Goal: Task Accomplishment & Management: Complete application form

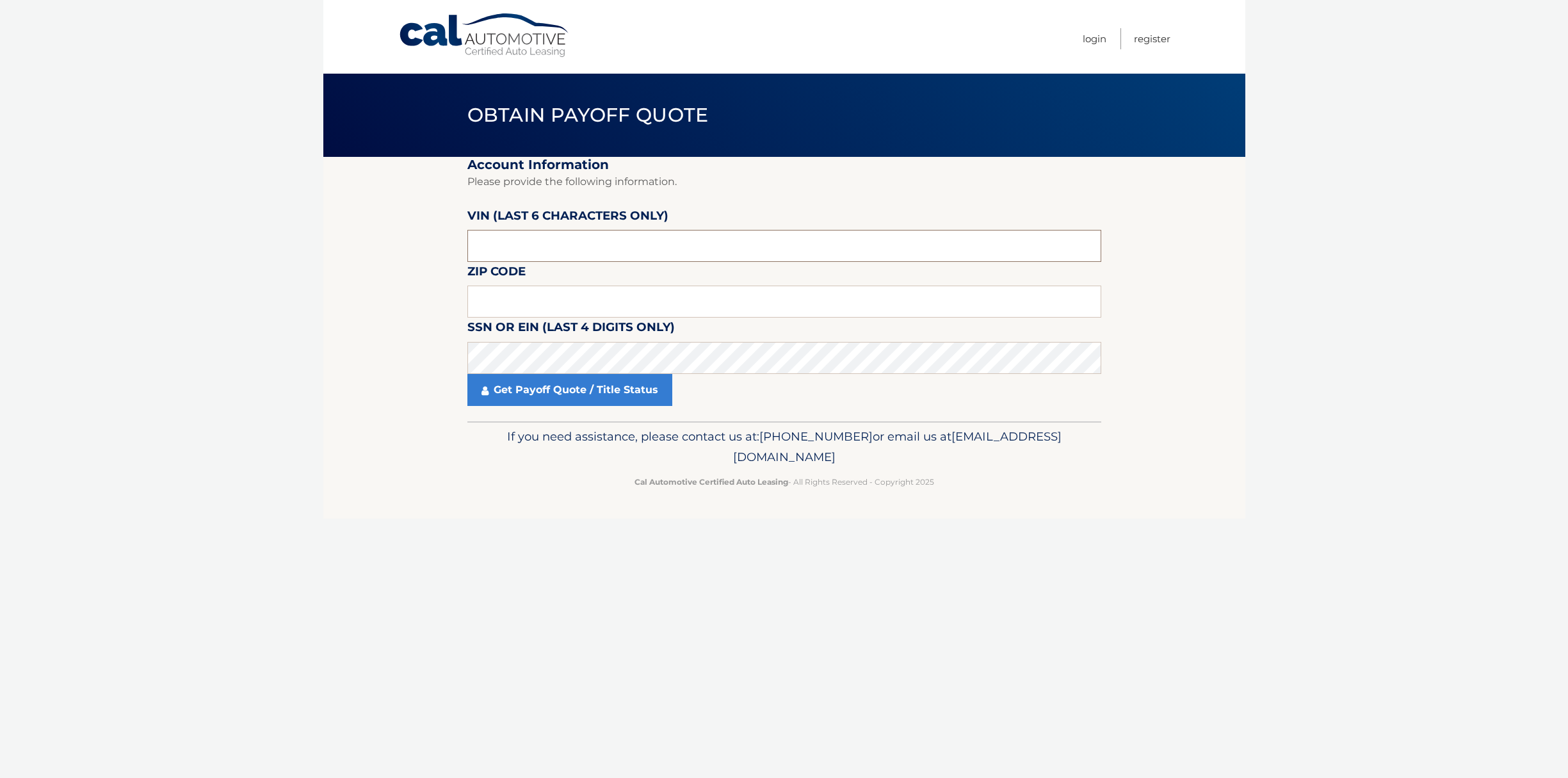
click at [571, 248] on input "text" at bounding box center [784, 246] width 634 height 32
click at [538, 297] on input "text" at bounding box center [784, 301] width 634 height 32
click at [490, 303] on input "text" at bounding box center [784, 301] width 634 height 32
type input "07302"
click at [531, 248] on input "text" at bounding box center [784, 246] width 634 height 32
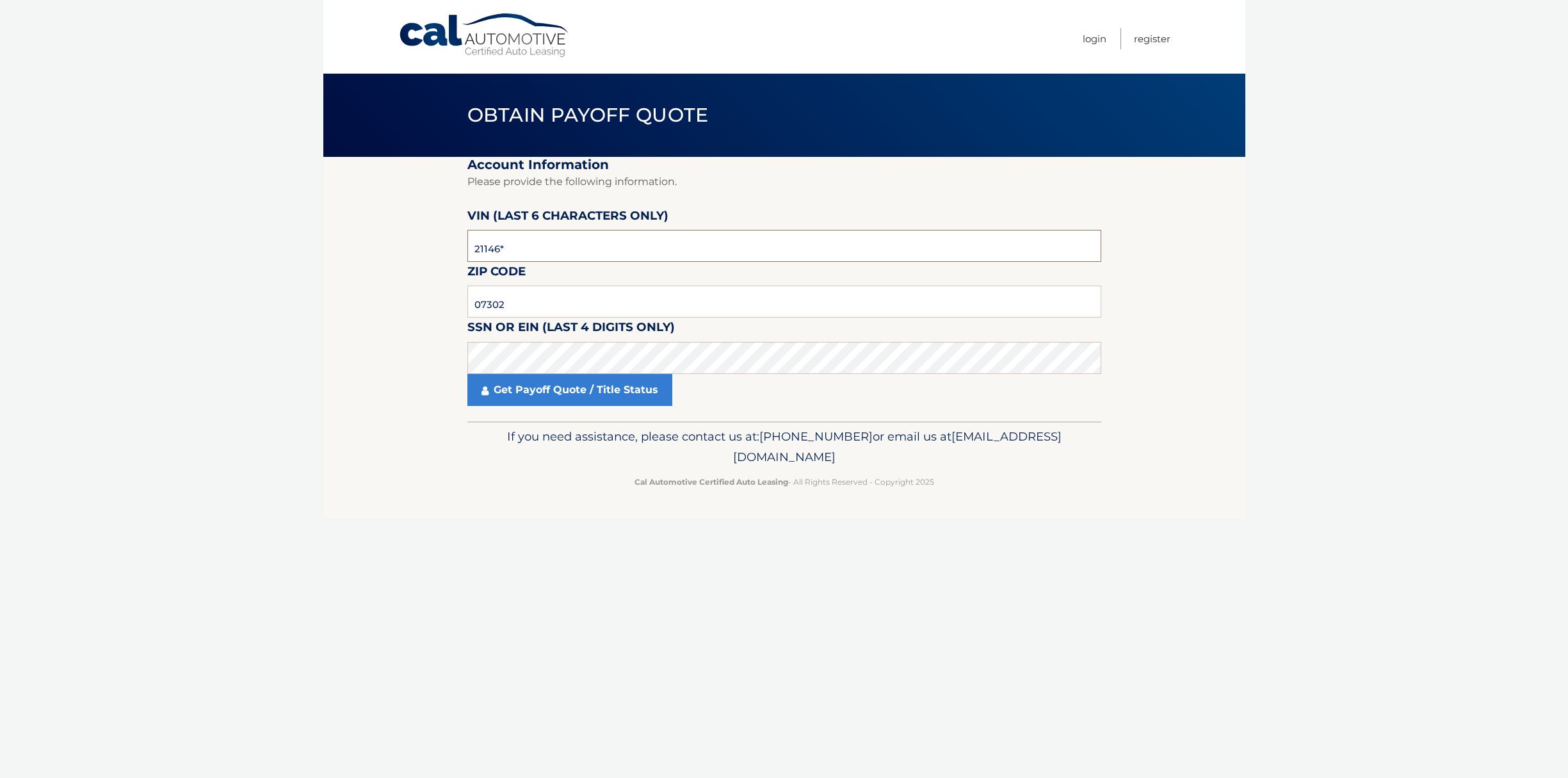
type input "211466"
click at [545, 392] on link "Get Payoff Quote / Title Status" at bounding box center [570, 390] width 205 height 32
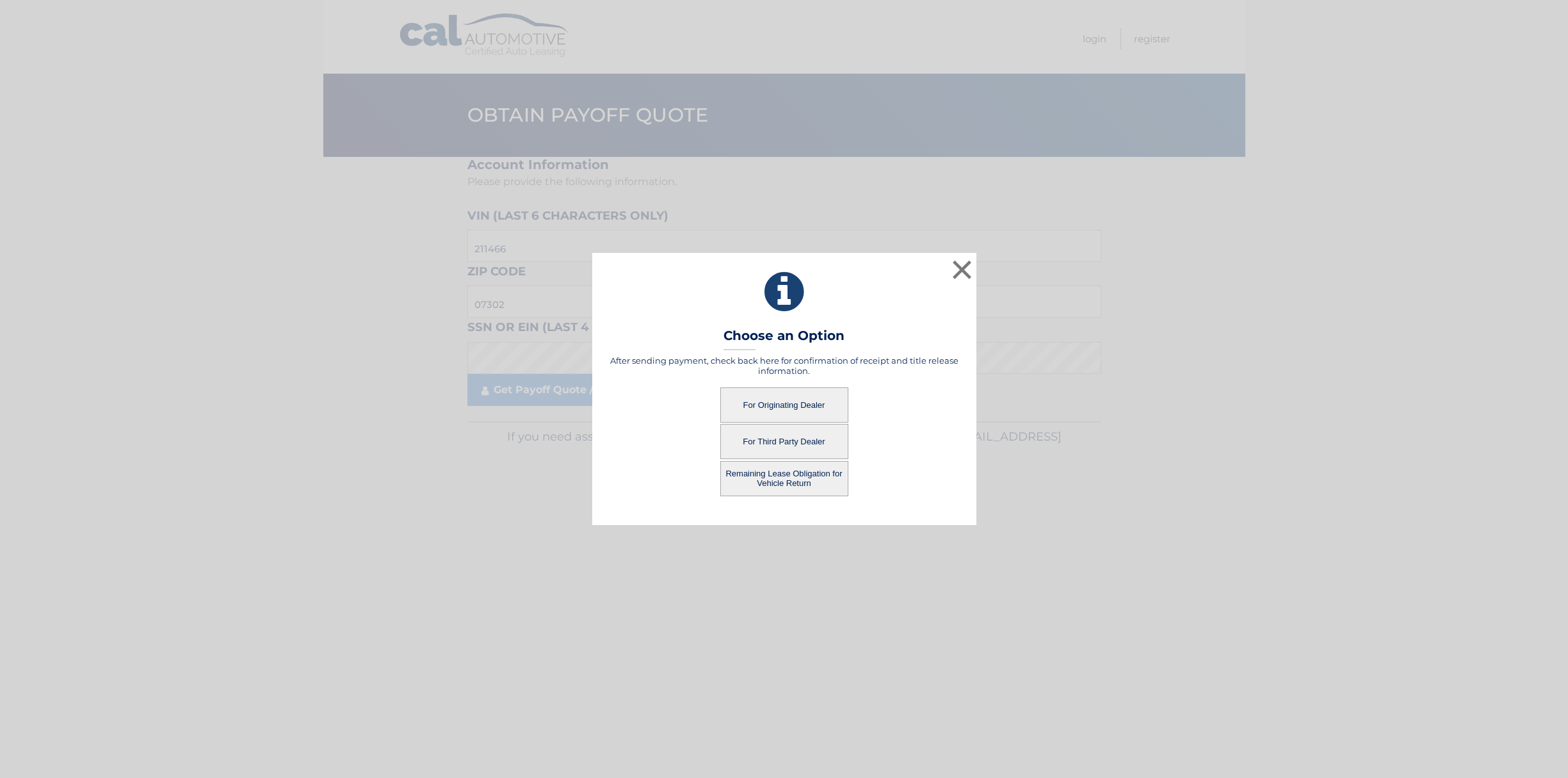
click at [781, 444] on button "For Third Party Dealer" at bounding box center [784, 441] width 128 height 35
click at [803, 444] on button "For Third Party Dealer" at bounding box center [784, 441] width 128 height 35
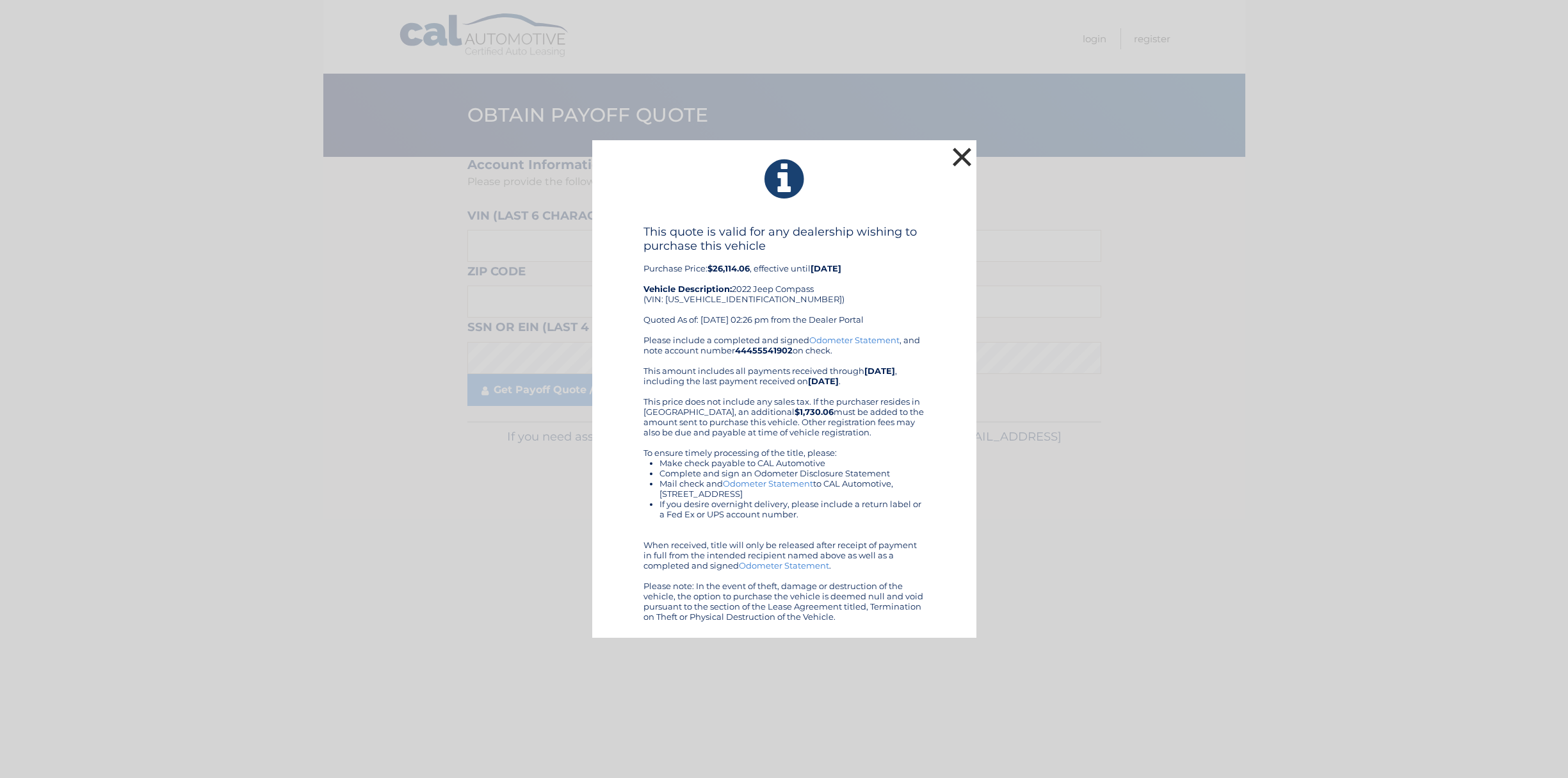
click at [961, 152] on button "×" at bounding box center [962, 157] width 26 height 26
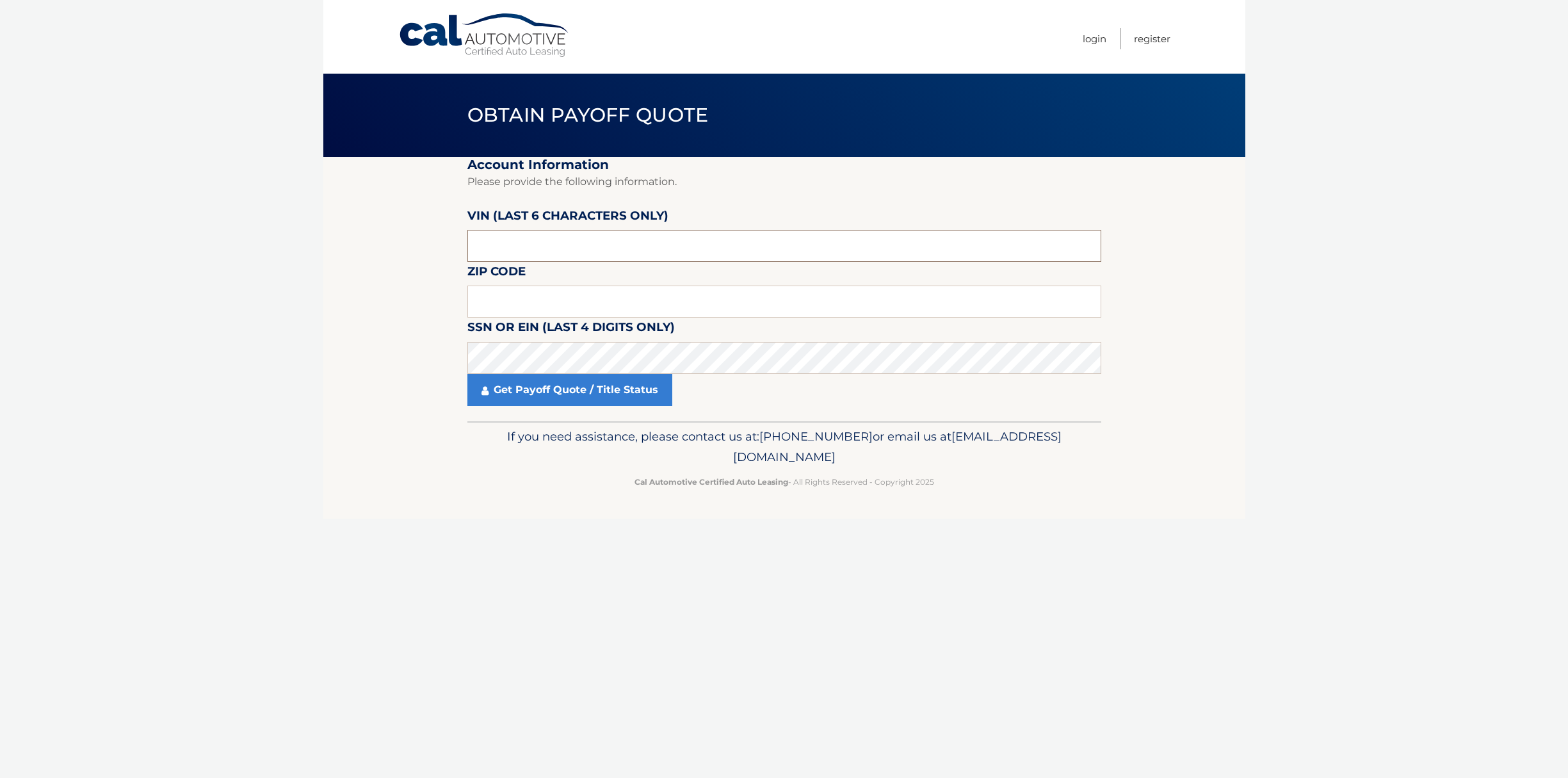
click at [596, 240] on input "text" at bounding box center [784, 246] width 634 height 32
type input "211466"
click at [591, 297] on input "text" at bounding box center [784, 301] width 634 height 32
type input "07302"
click at [574, 386] on link "Get Payoff Quote / Title Status" at bounding box center [570, 390] width 205 height 32
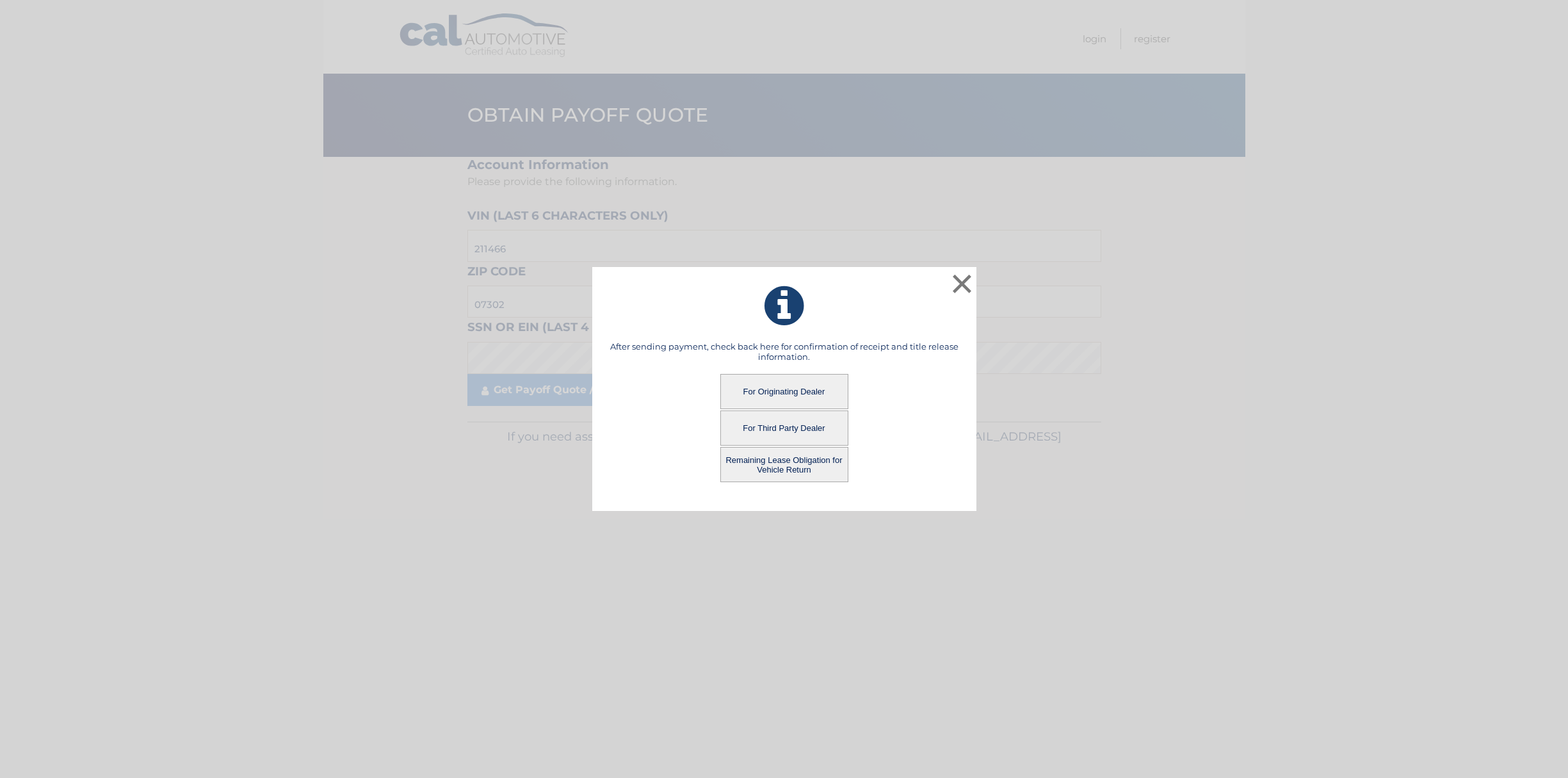
click at [756, 385] on button "For Originating Dealer" at bounding box center [784, 392] width 128 height 35
click at [792, 390] on button "For Originating Dealer" at bounding box center [784, 392] width 128 height 35
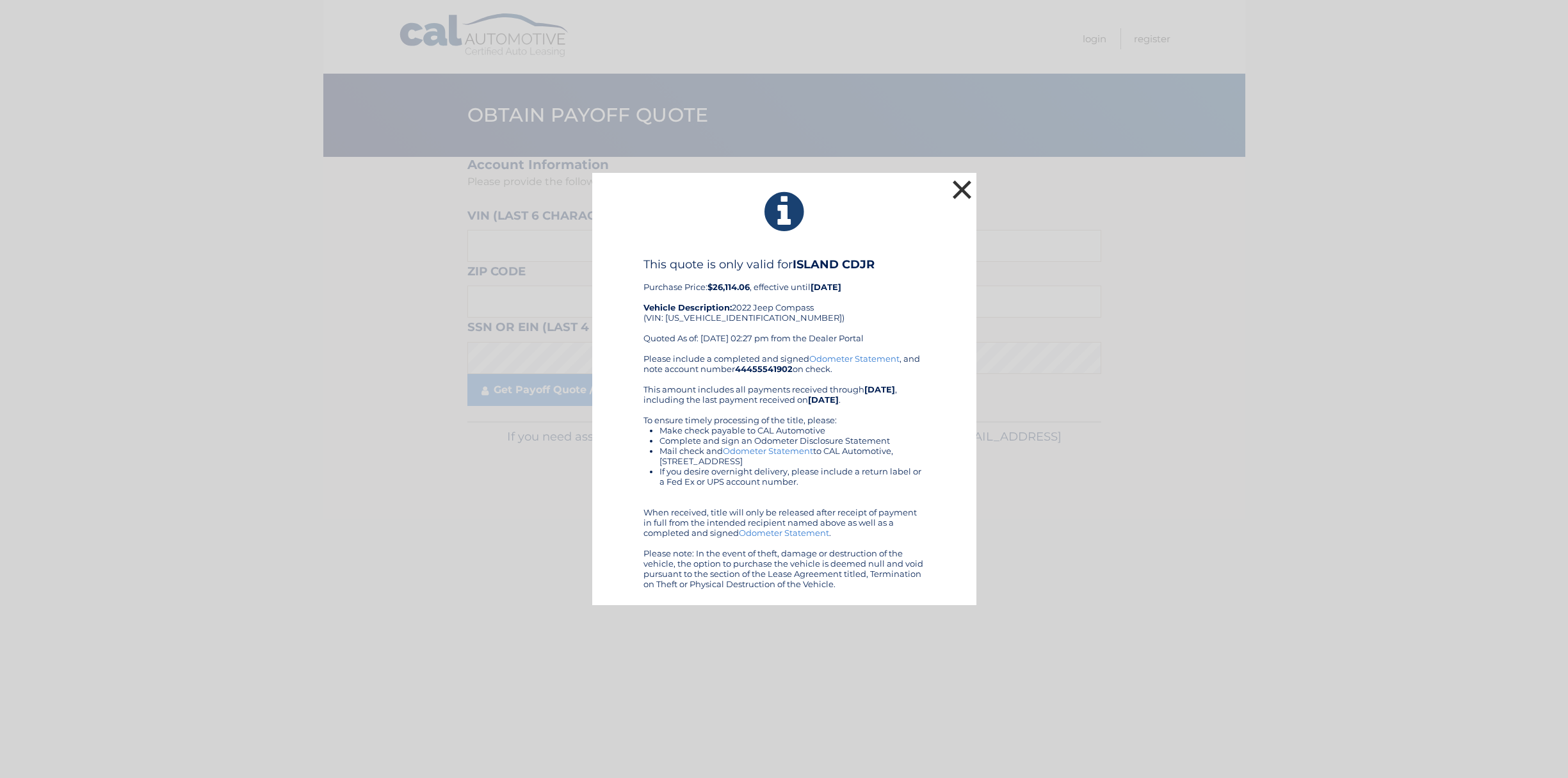
click at [961, 189] on button "×" at bounding box center [962, 189] width 26 height 26
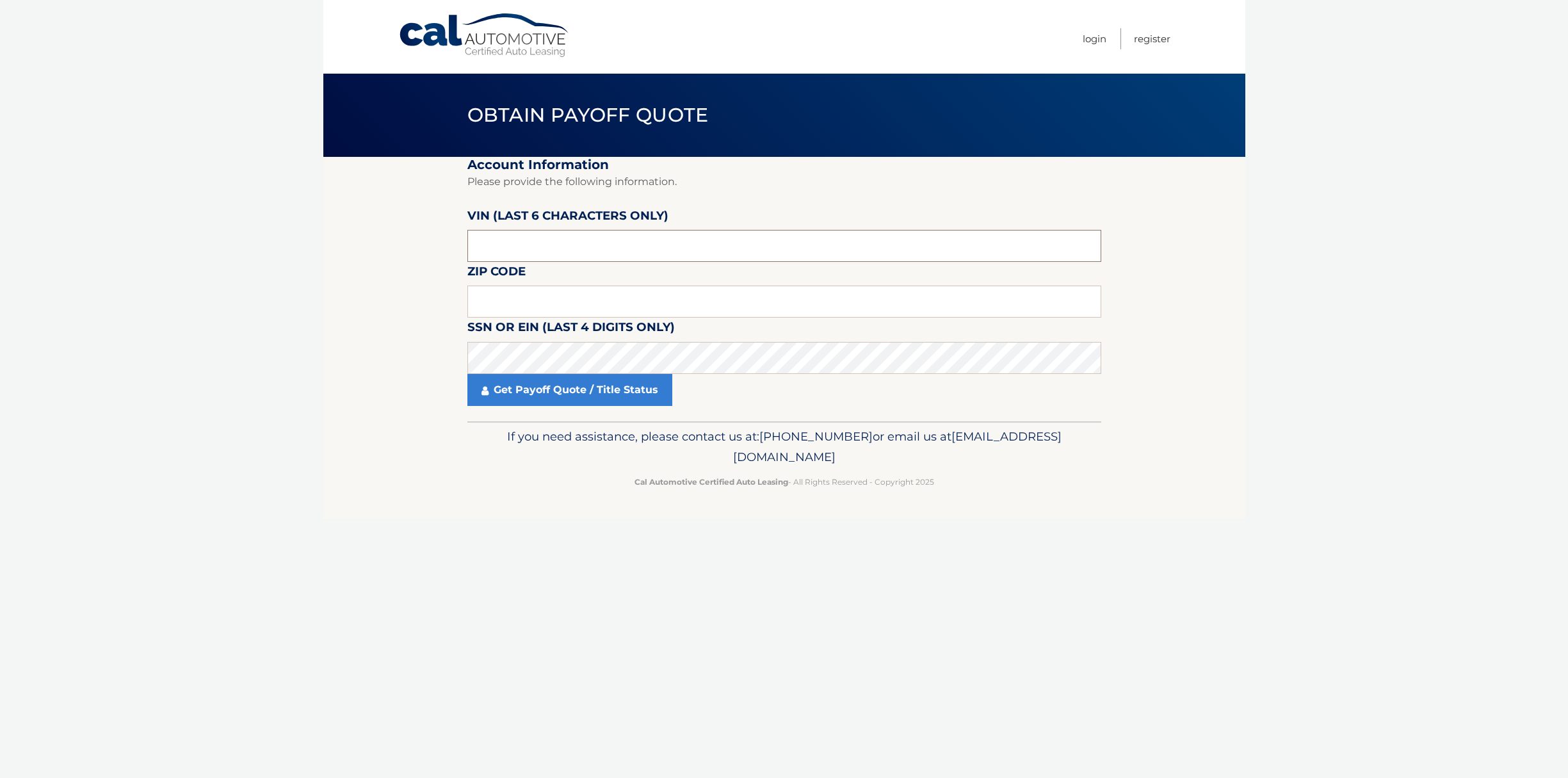
click at [545, 246] on input "text" at bounding box center [784, 246] width 634 height 32
type input "211466"
type input "07302"
click at [554, 395] on link "Get Payoff Quote / Title Status" at bounding box center [570, 390] width 205 height 32
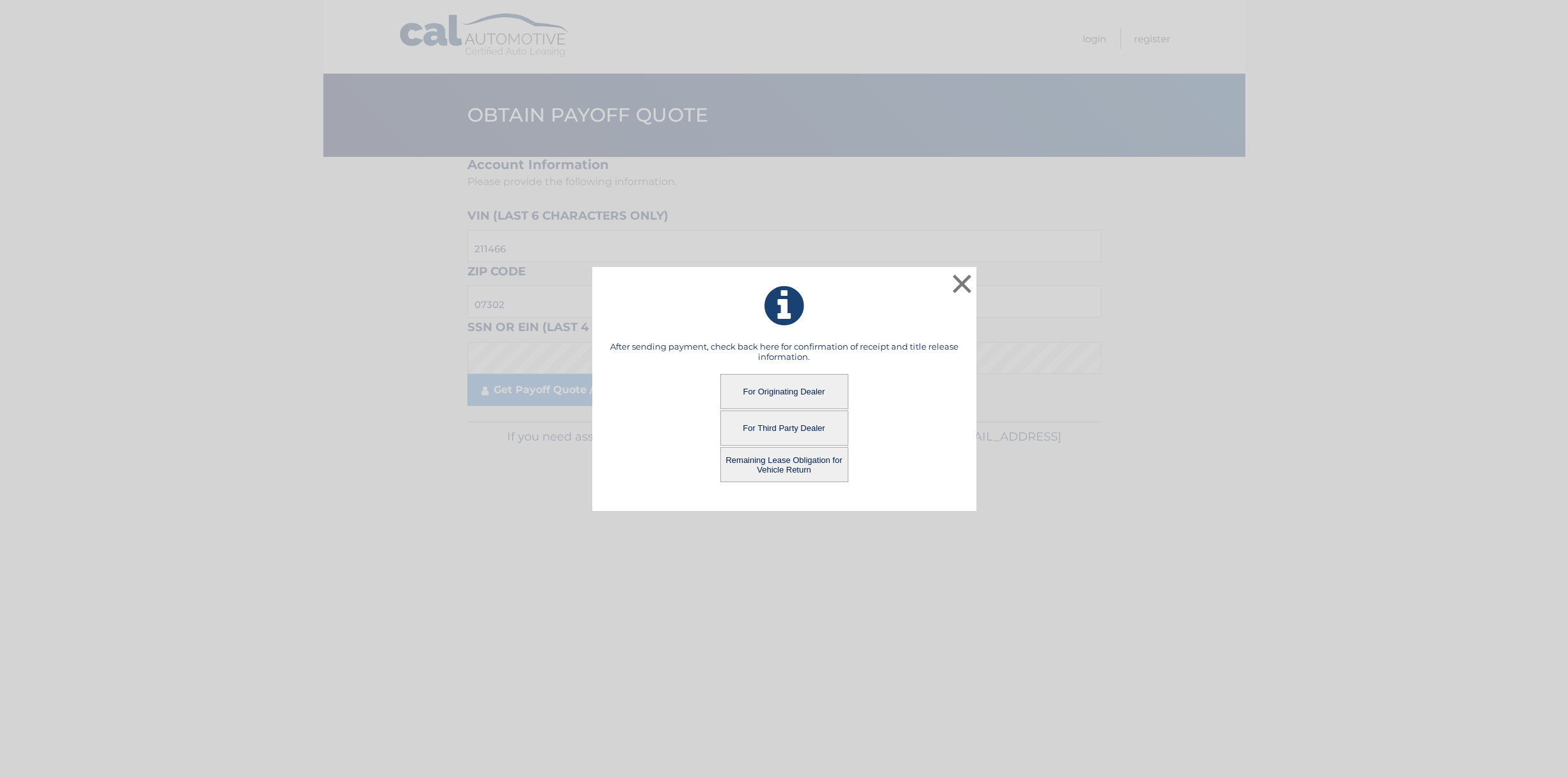
click at [788, 461] on button "Remaining Lease Obligation for Vehicle Return" at bounding box center [784, 465] width 128 height 35
click at [789, 459] on button "Remaining Lease Obligation for Vehicle Return" at bounding box center [784, 465] width 128 height 35
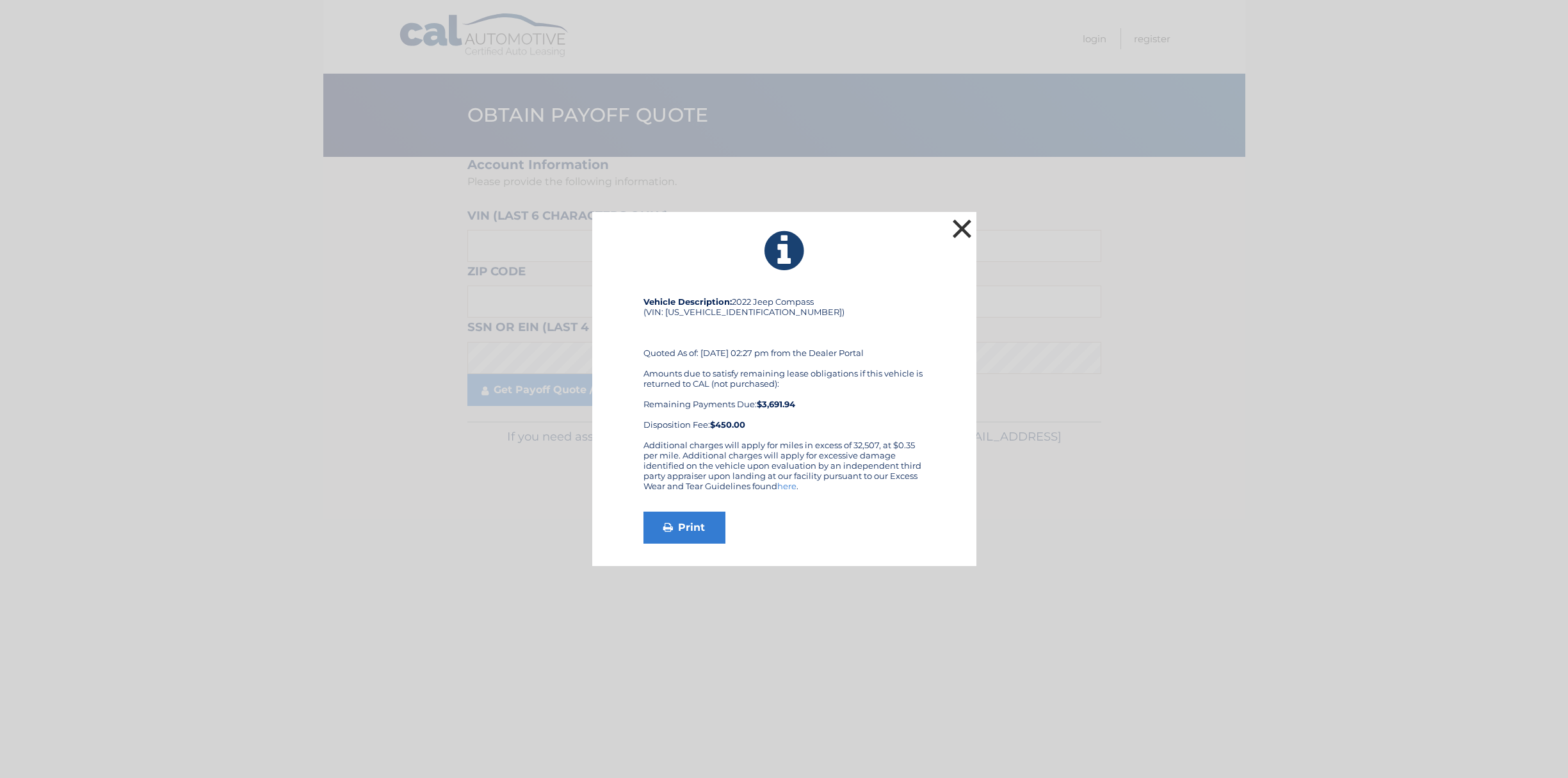
click at [959, 232] on button "×" at bounding box center [962, 228] width 26 height 26
